Goal: Task Accomplishment & Management: Manage account settings

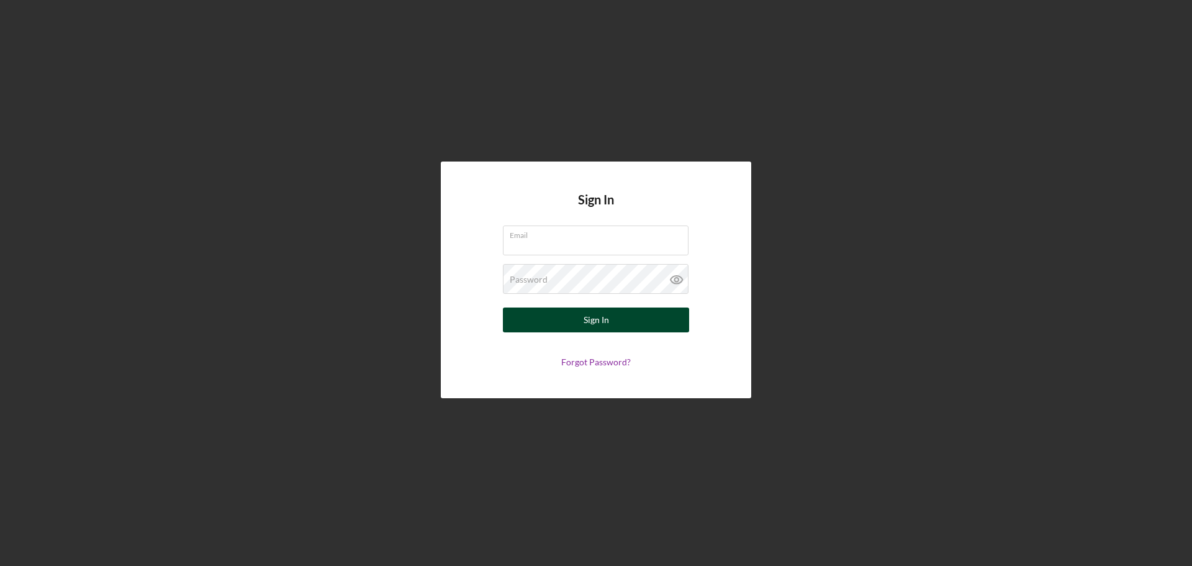
type input "[EMAIL_ADDRESS][DOMAIN_NAME]"
click at [578, 322] on button "Sign In" at bounding box center [596, 319] width 186 height 25
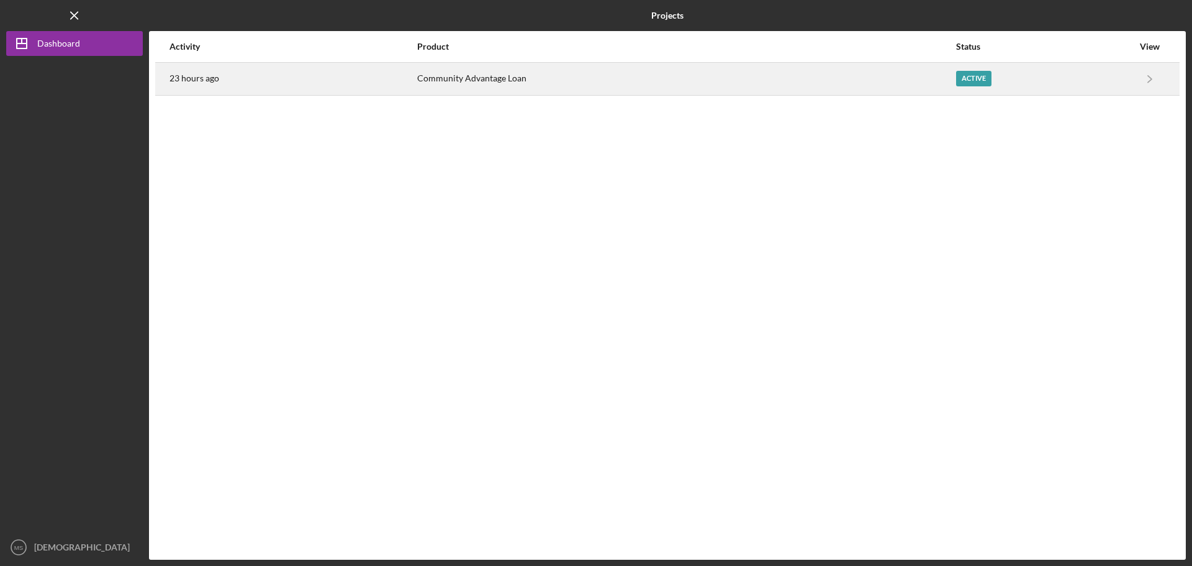
click at [976, 83] on div "Active" at bounding box center [973, 79] width 35 height 16
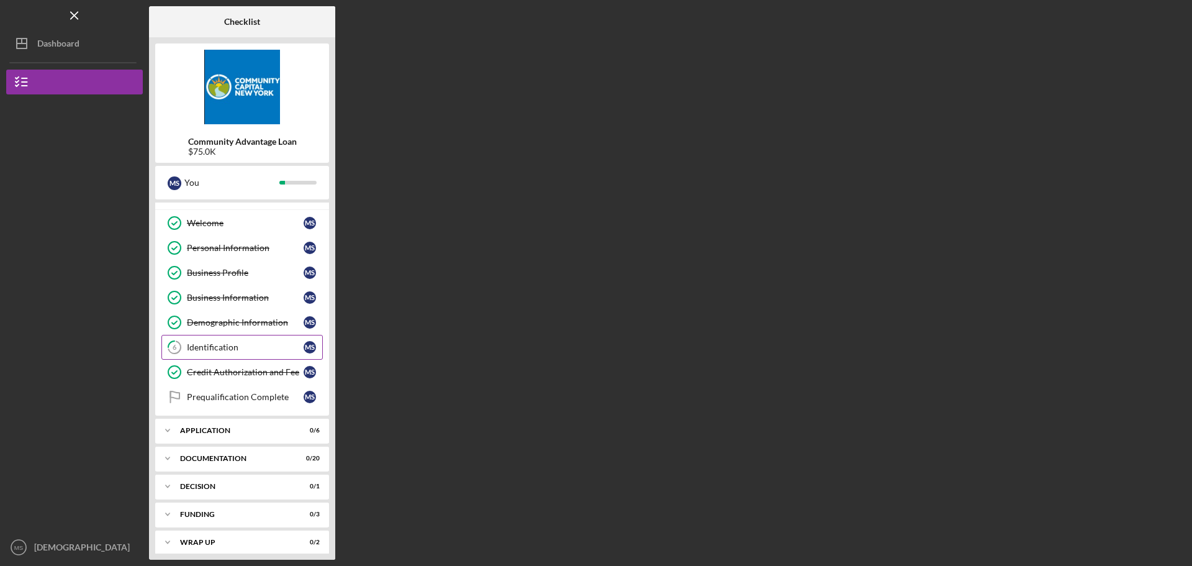
scroll to position [25, 0]
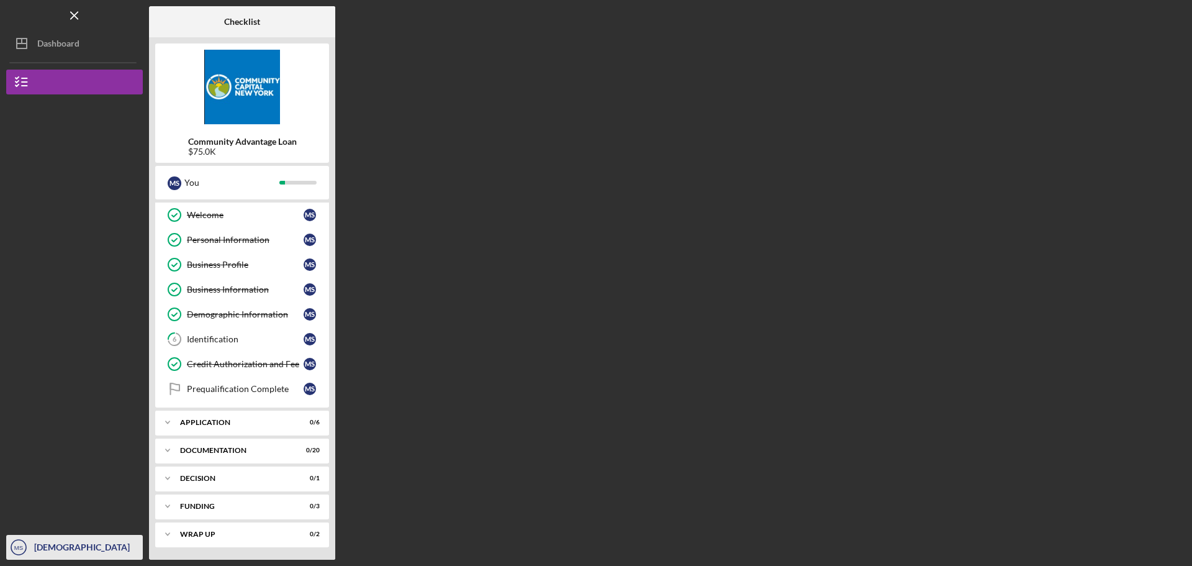
click at [48, 545] on div "[DEMOGRAPHIC_DATA][PERSON_NAME]" at bounding box center [87, 560] width 112 height 50
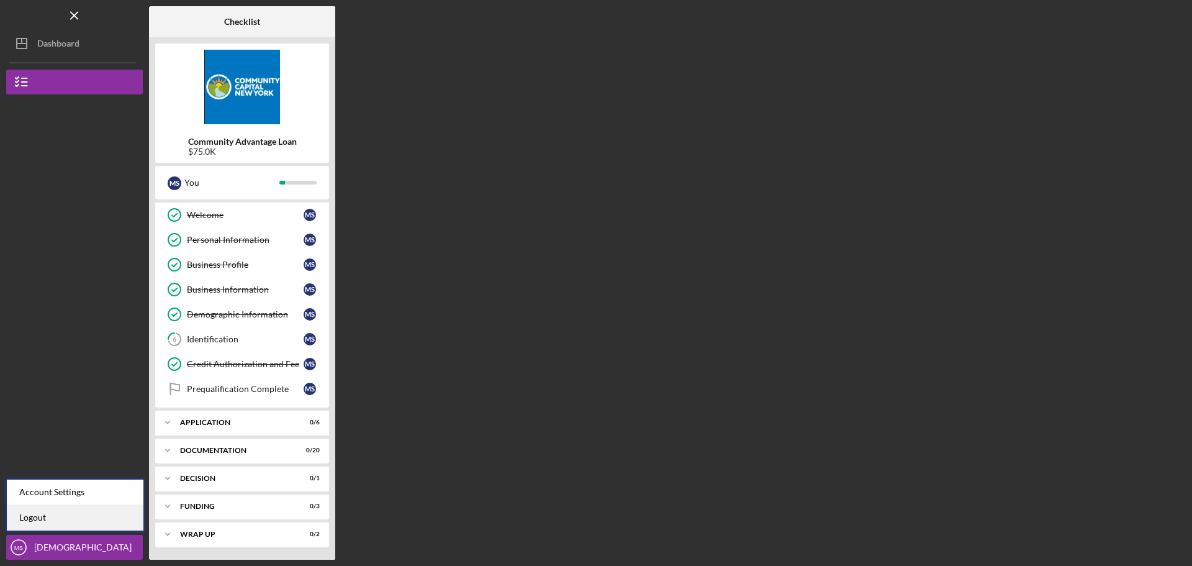
click at [32, 520] on link "Logout" at bounding box center [75, 517] width 137 height 25
